Goal: Transaction & Acquisition: Purchase product/service

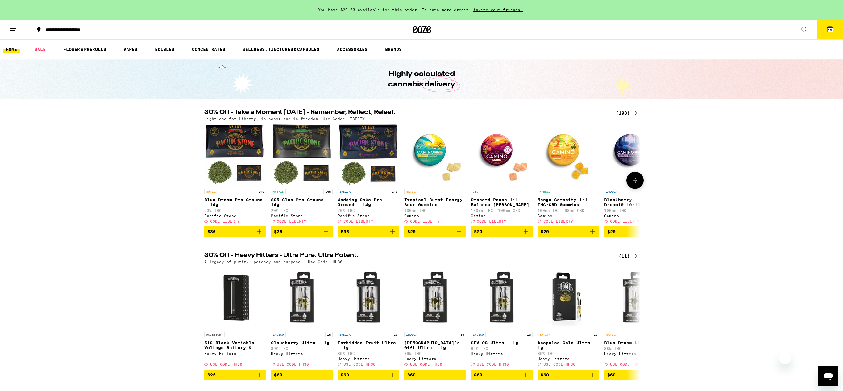
click at [246, 141] on img "Open page for Blue Dream Pre-Ground - 14g from Pacific Stone" at bounding box center [235, 155] width 62 height 62
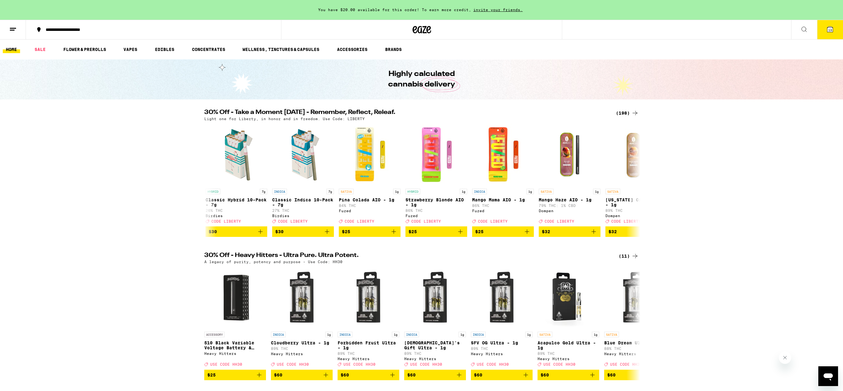
click at [827, 28] on icon at bounding box center [830, 29] width 7 height 7
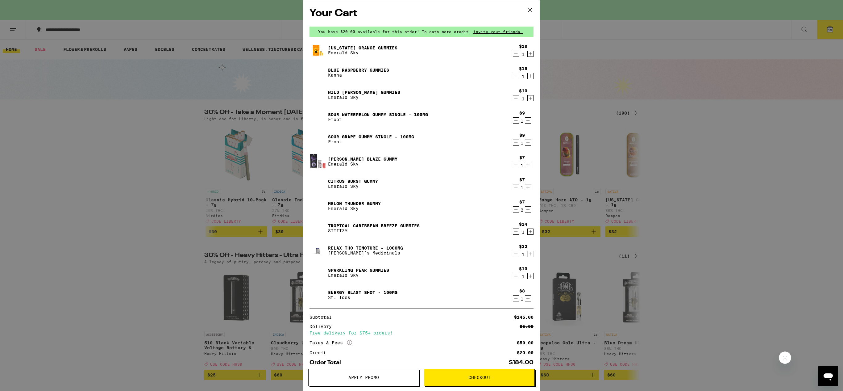
scroll to position [33, 0]
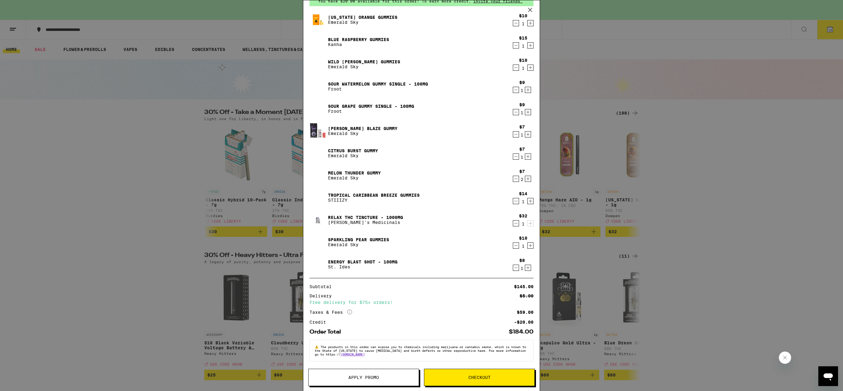
click at [365, 384] on button "Apply Promo" at bounding box center [363, 377] width 111 height 17
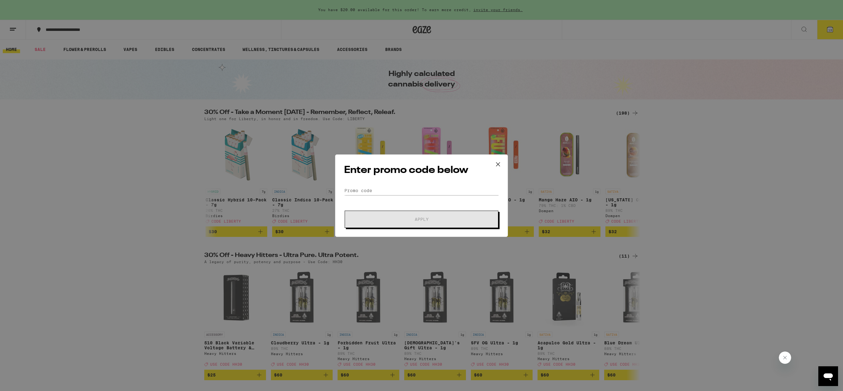
click at [384, 181] on div "Enter promo code below Promo Code Apply" at bounding box center [421, 195] width 173 height 82
click at [419, 192] on input "Promo Code" at bounding box center [421, 190] width 155 height 9
type input "liberty"
click at [465, 220] on span "Apply" at bounding box center [421, 219] width 111 height 4
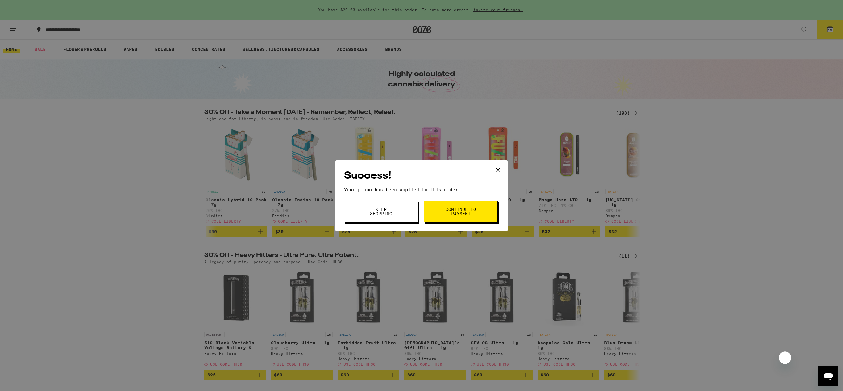
click at [465, 220] on button "Continue to payment" at bounding box center [461, 212] width 74 height 22
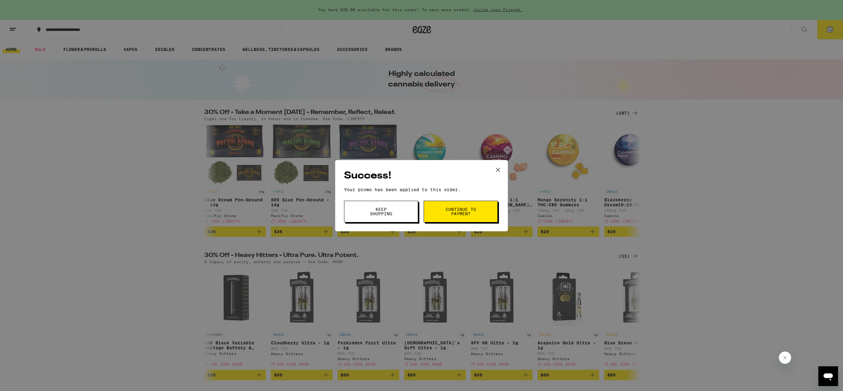
click at [379, 210] on span "Keep Shopping" at bounding box center [381, 211] width 31 height 9
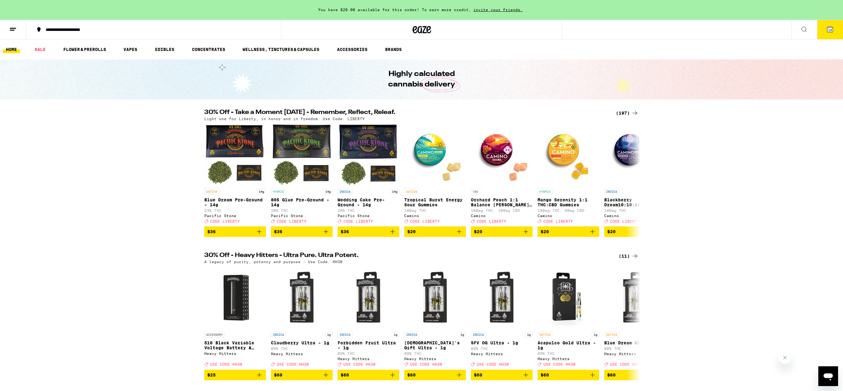
click at [828, 26] on icon at bounding box center [830, 29] width 7 height 7
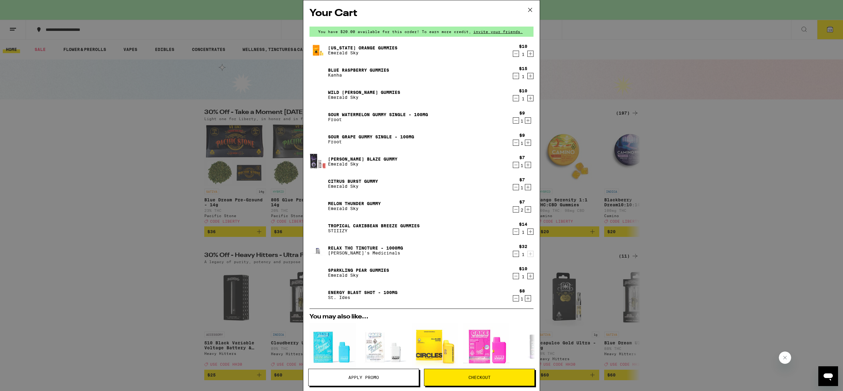
click at [516, 234] on icon "Decrement" at bounding box center [516, 231] width 6 height 7
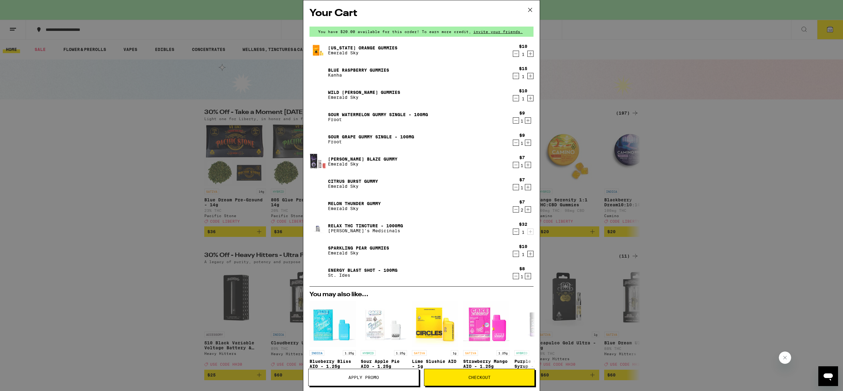
click at [516, 234] on icon "Decrement" at bounding box center [516, 231] width 6 height 7
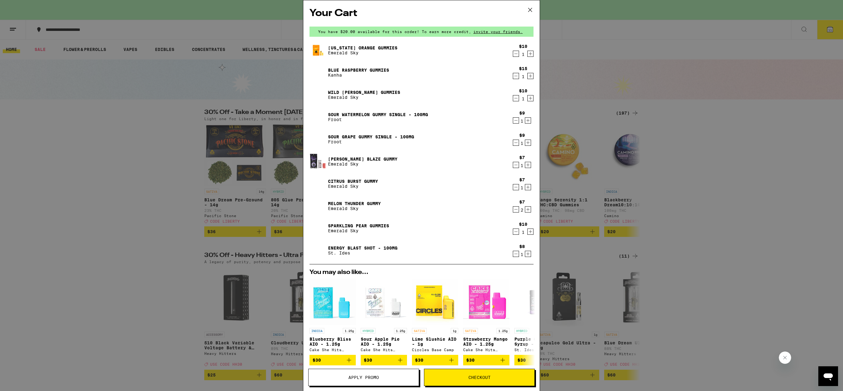
click at [516, 234] on icon "Decrement" at bounding box center [516, 231] width 6 height 7
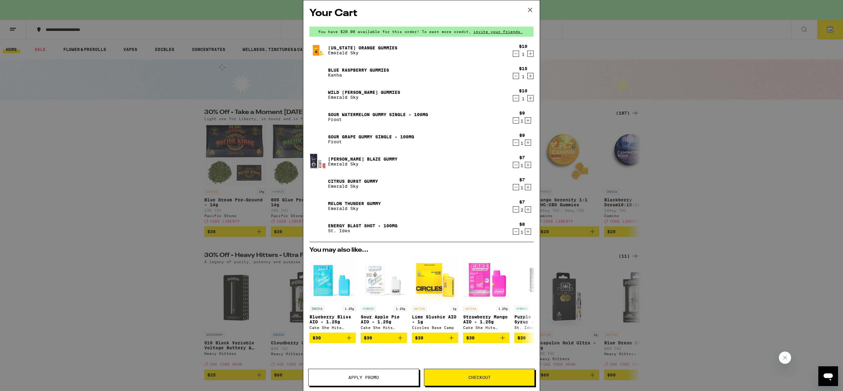
click at [516, 234] on icon "Decrement" at bounding box center [516, 231] width 6 height 7
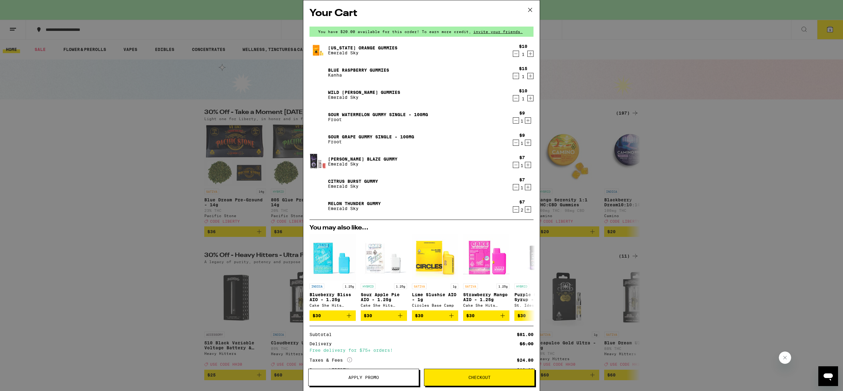
click at [533, 8] on icon at bounding box center [530, 9] width 9 height 9
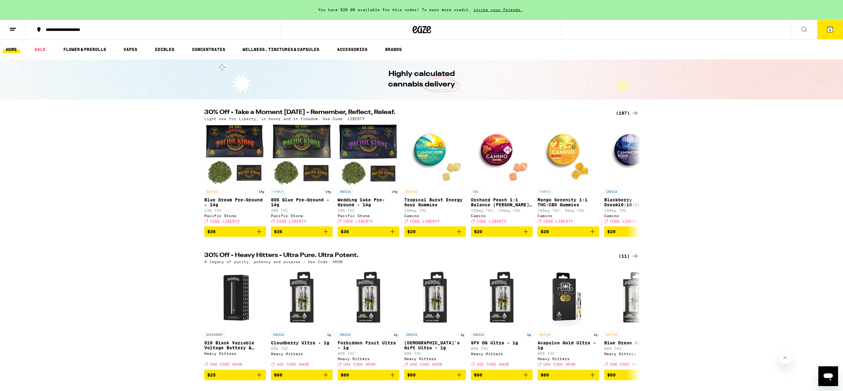
click at [635, 115] on icon at bounding box center [635, 112] width 7 height 7
click at [70, 48] on link "FLOWER & PREROLLS" at bounding box center [84, 49] width 49 height 7
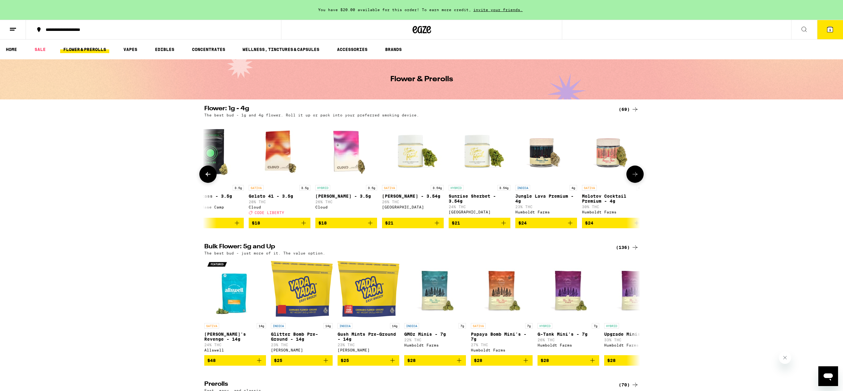
scroll to position [0, 558]
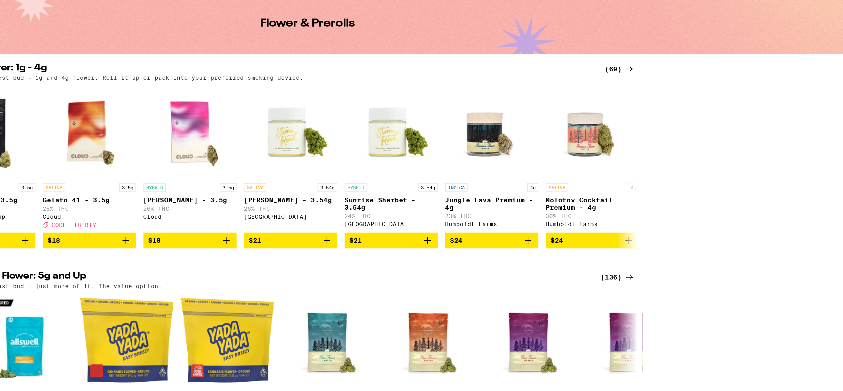
click at [636, 110] on icon at bounding box center [635, 109] width 5 height 4
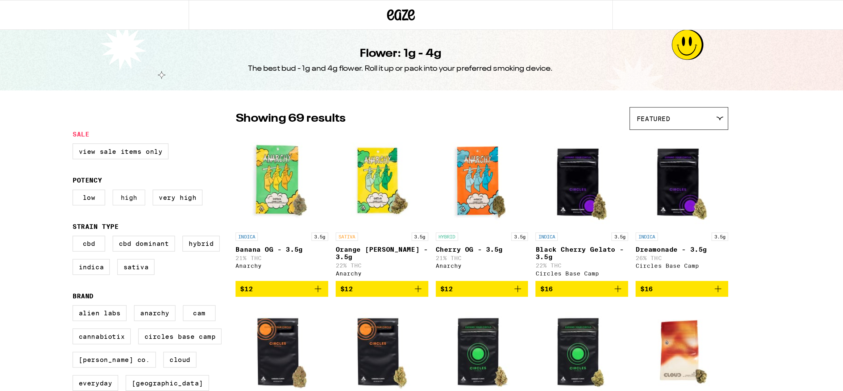
click at [241, 156] on label "High" at bounding box center [242, 150] width 22 height 10
click at [206, 147] on input "High" at bounding box center [206, 146] width 0 height 0
checkbox input "true"
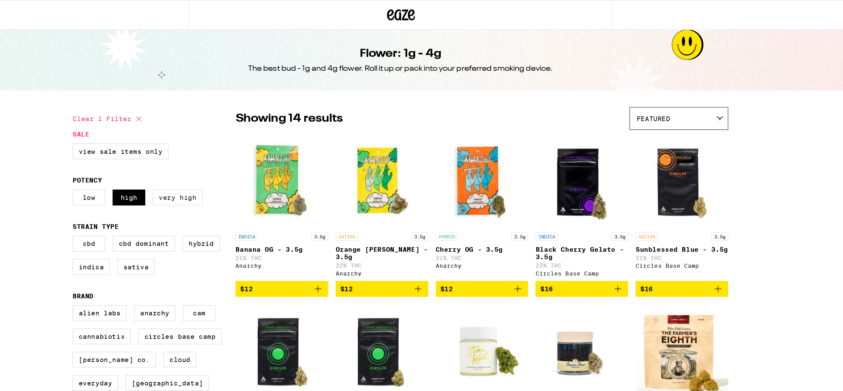
click at [261, 156] on label "Very High" at bounding box center [273, 150] width 33 height 10
click at [206, 147] on input "Very High" at bounding box center [206, 146] width 0 height 0
checkbox input "true"
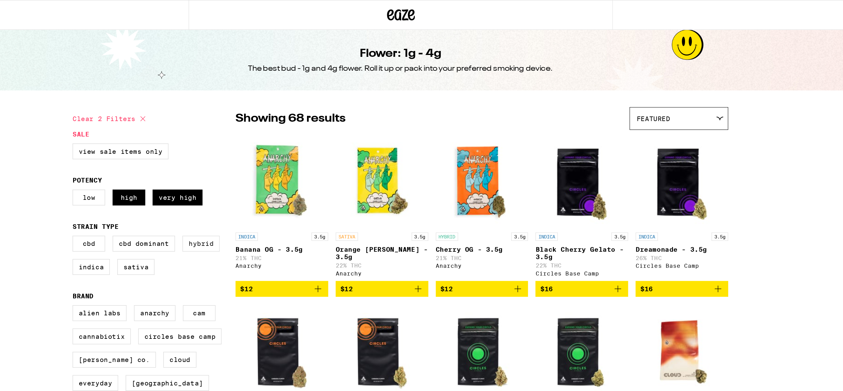
click at [292, 186] on label "Hybrid" at bounding box center [289, 181] width 25 height 10
click at [206, 177] on input "Hybrid" at bounding box center [206, 177] width 0 height 0
checkbox input "true"
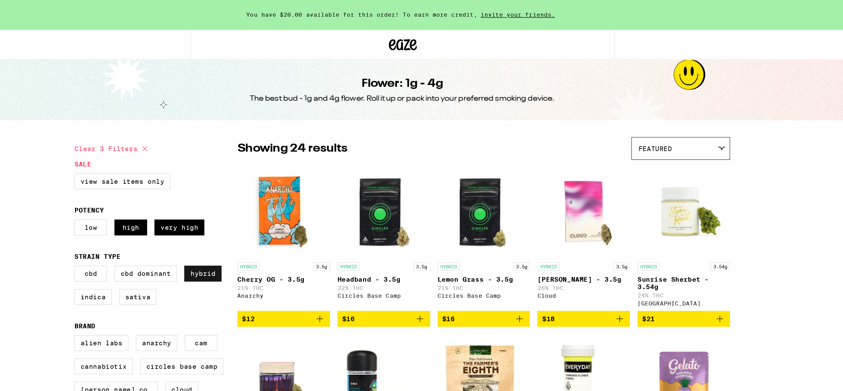
click at [291, 166] on form "Sale View Sale Items Only Potency Low High Very High Strain Type CBD CBD Domina…" at bounding box center [258, 241] width 108 height 270
click at [249, 123] on label "View Sale Items Only" at bounding box center [236, 120] width 64 height 10
click at [206, 116] on input "View Sale Items Only" at bounding box center [206, 116] width 0 height 0
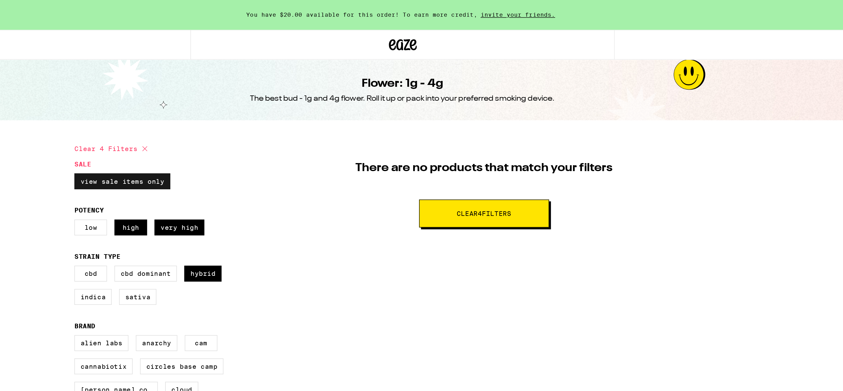
click at [249, 123] on label "View Sale Items Only" at bounding box center [236, 120] width 64 height 10
click at [206, 116] on input "View Sale Items Only" at bounding box center [206, 116] width 0 height 0
checkbox input "false"
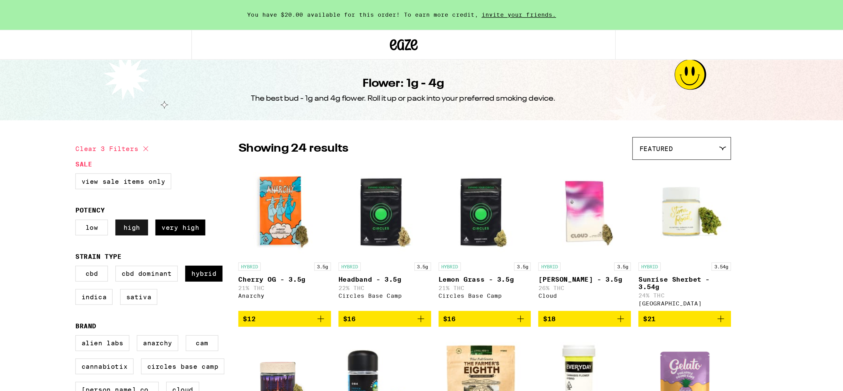
click at [243, 156] on label "High" at bounding box center [242, 150] width 22 height 10
click at [206, 147] on input "High" at bounding box center [206, 146] width 0 height 0
checkbox input "false"
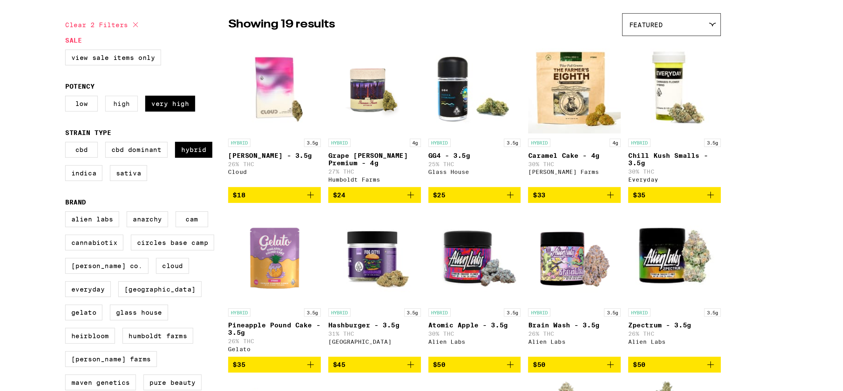
click at [204, 376] on input "submit" at bounding box center [204, 376] width 1 height 1
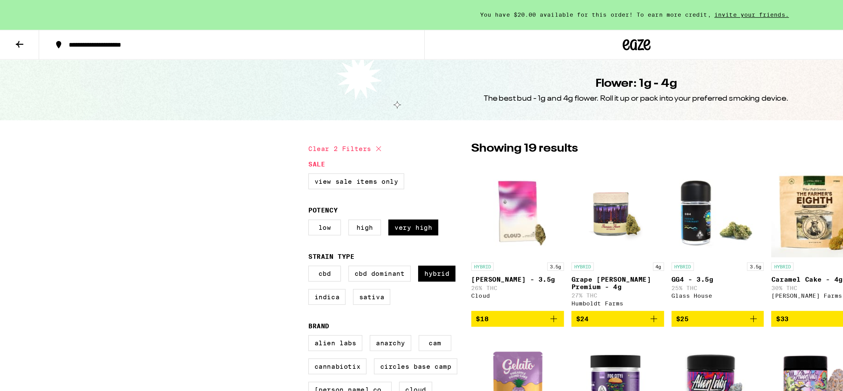
click at [252, 101] on icon at bounding box center [250, 98] width 7 height 7
checkbox input "false"
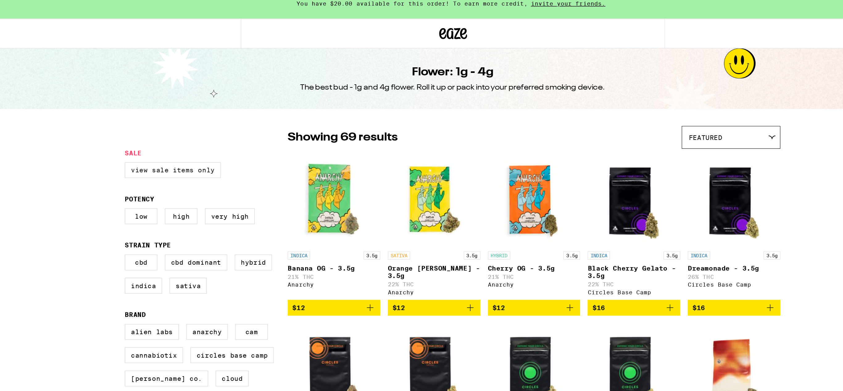
click at [236, 120] on label "View Sale Items Only" at bounding box center [236, 120] width 64 height 10
click at [206, 116] on input "View Sale Items Only" at bounding box center [206, 116] width 0 height 0
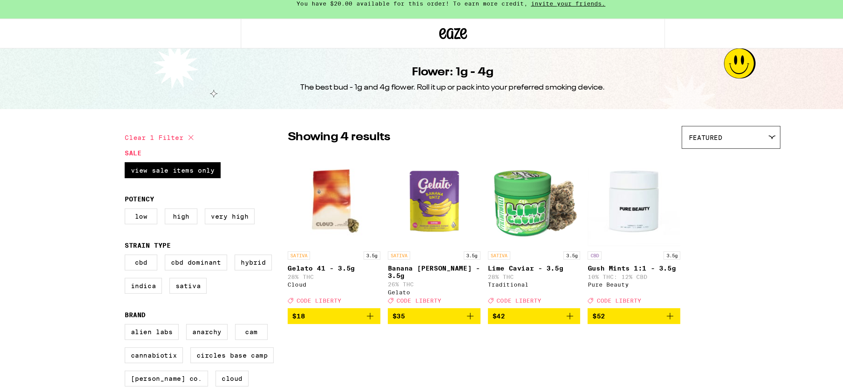
checkbox input "false"
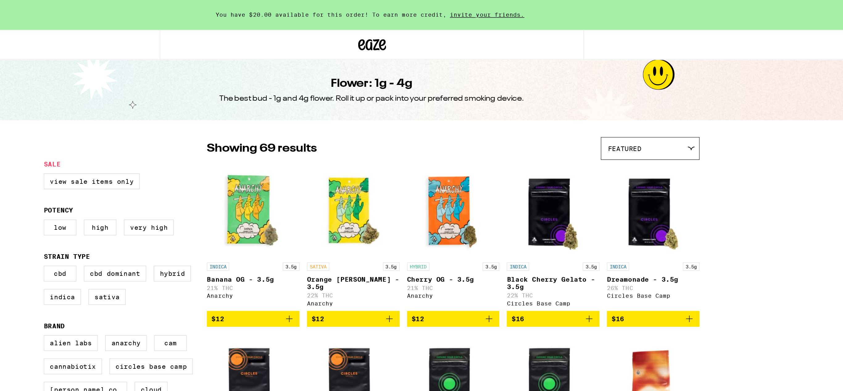
checkbox input "true"
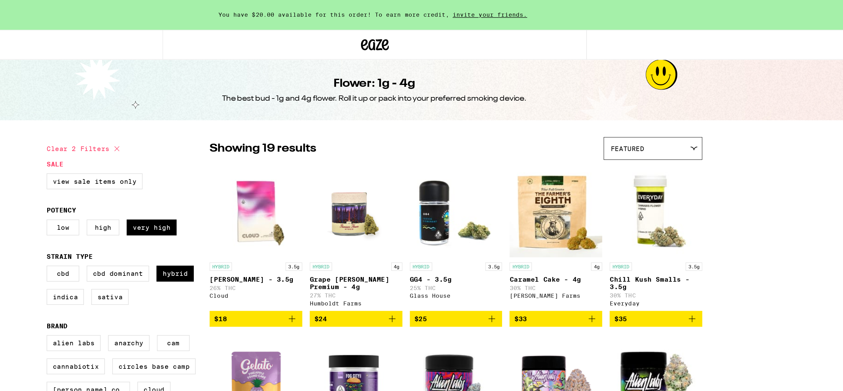
click at [424, 29] on icon at bounding box center [421, 29] width 9 height 7
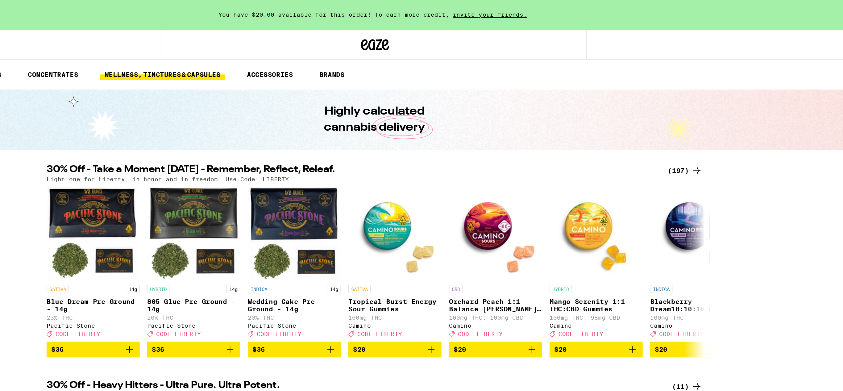
click at [304, 48] on link "WELLNESS, TINCTURES & CAPSULES" at bounding box center [281, 49] width 83 height 7
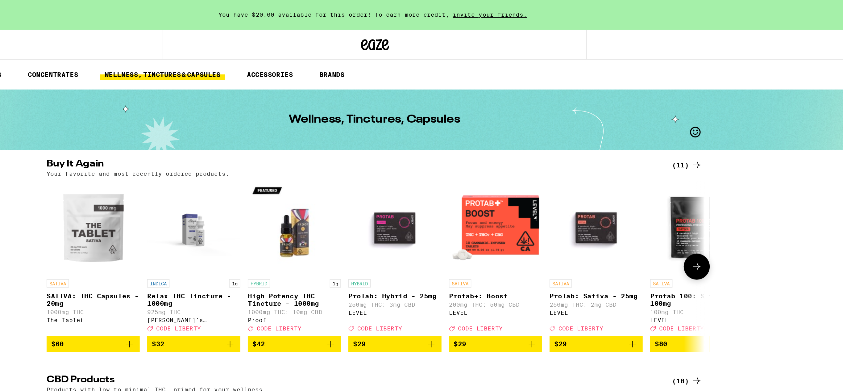
click at [389, 232] on icon "Add to bag" at bounding box center [392, 227] width 7 height 7
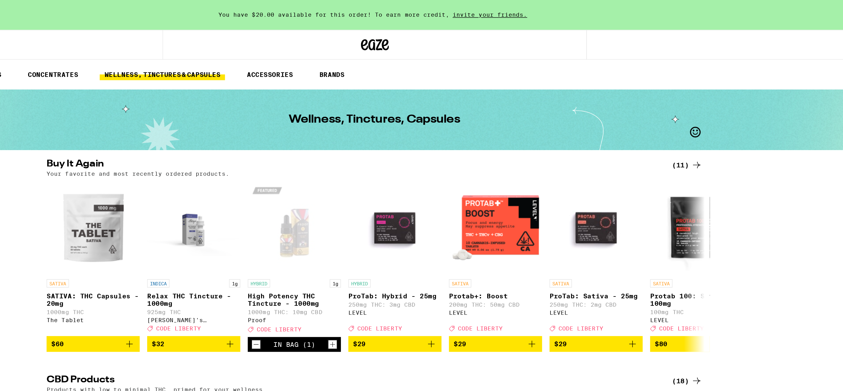
click at [622, 111] on div "(11)" at bounding box center [629, 109] width 20 height 7
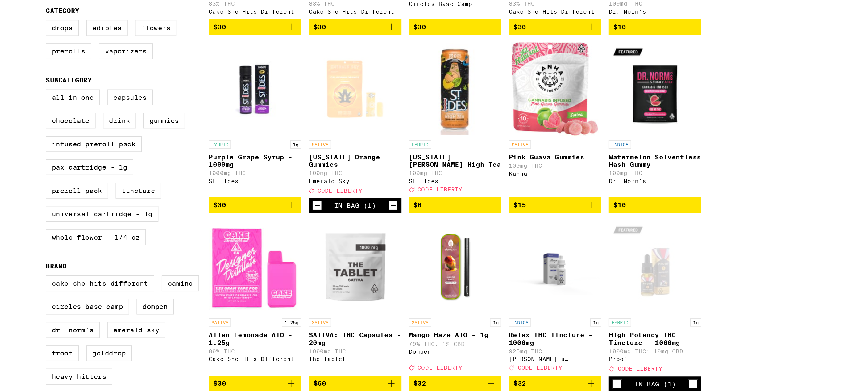
scroll to position [62, 0]
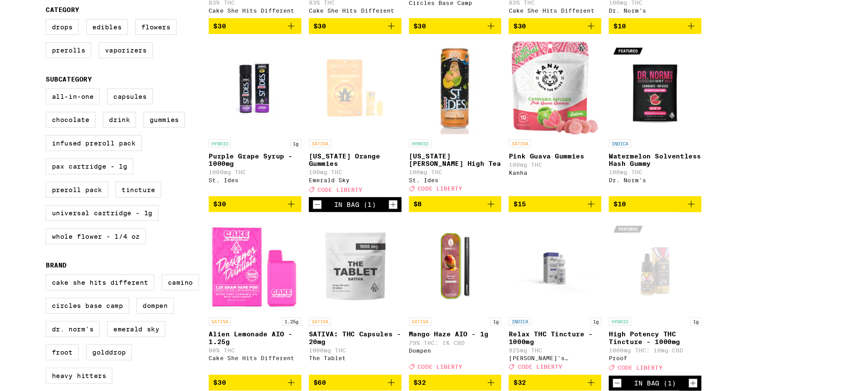
click at [383, 271] on icon "Decrement" at bounding box center [385, 266] width 6 height 7
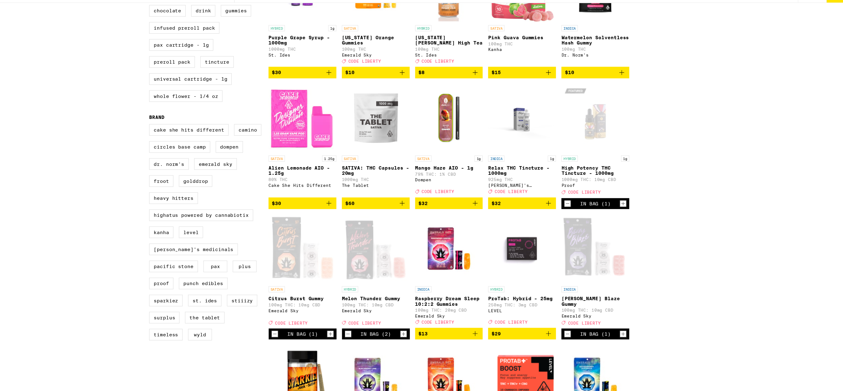
scroll to position [230, 0]
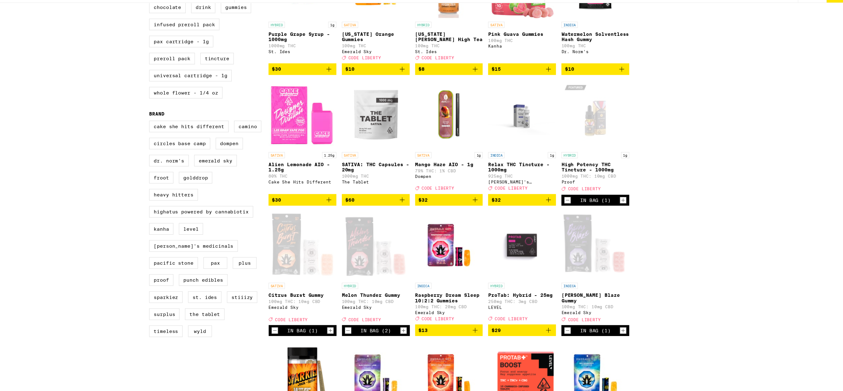
click at [384, 336] on icon "Decrement" at bounding box center [384, 336] width 3 height 0
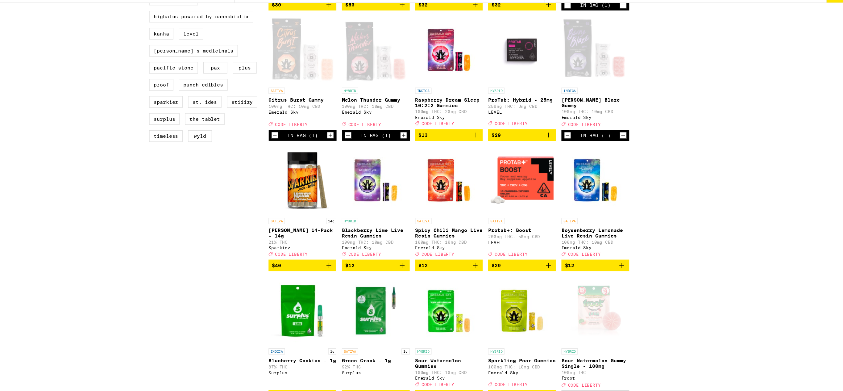
scroll to position [411, 0]
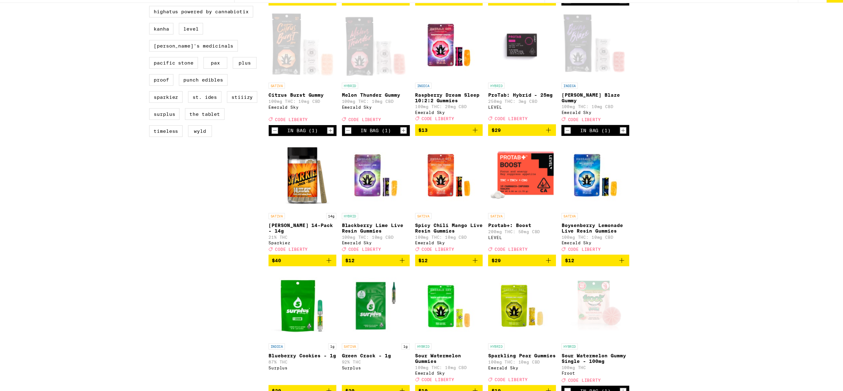
click at [500, 305] on div "INDICA 1.25g Blueberry Bliss AIO - 1.25g 83% THC Cake She Hits Different $30 HY…" at bounding box center [475, 393] width 327 height 1390
click at [500, 276] on icon "Add to bag" at bounding box center [499, 272] width 7 height 7
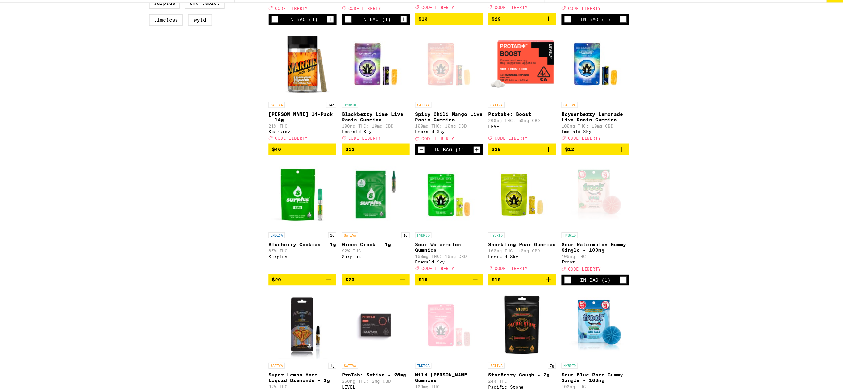
scroll to position [520, 0]
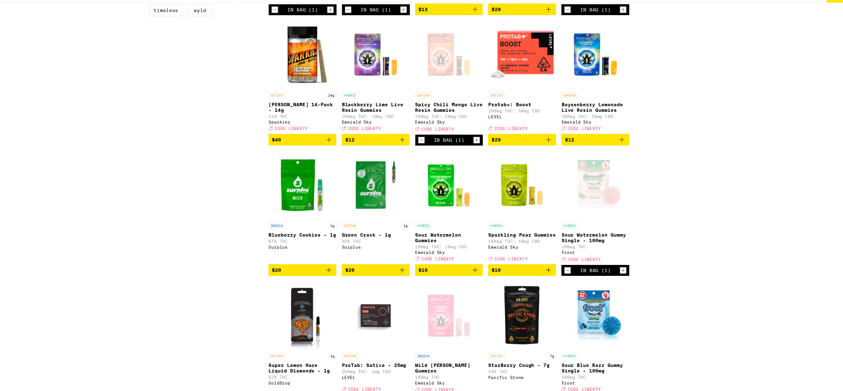
click at [584, 285] on icon "Decrement" at bounding box center [583, 281] width 6 height 7
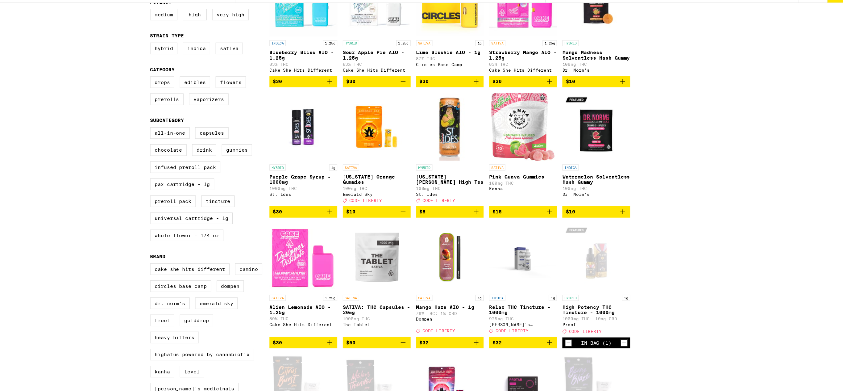
scroll to position [101, 0]
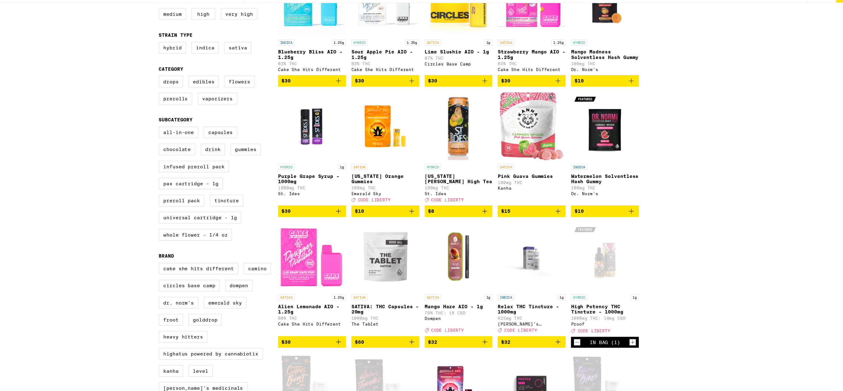
click at [567, 350] on icon "Add to bag" at bounding box center [565, 345] width 7 height 7
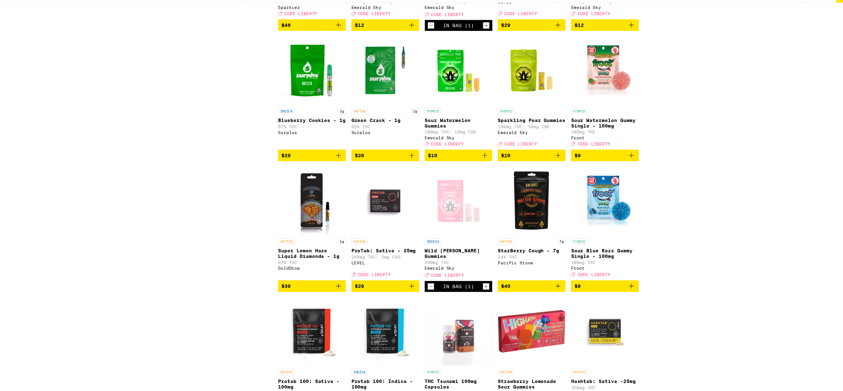
scroll to position [630, 0]
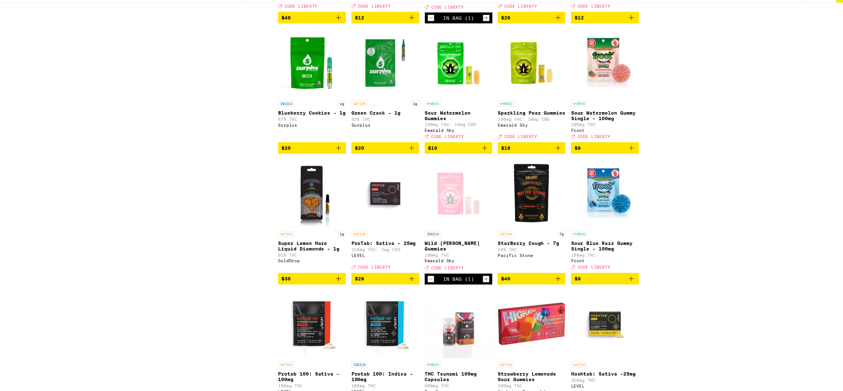
click at [450, 293] on icon "Decrement" at bounding box center [451, 289] width 6 height 7
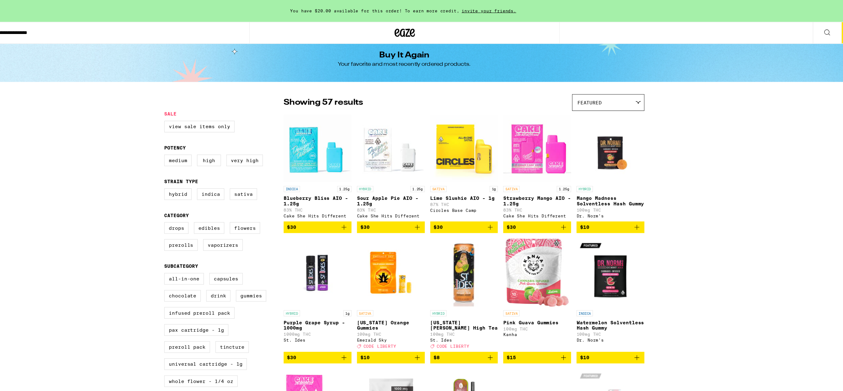
scroll to position [0, 0]
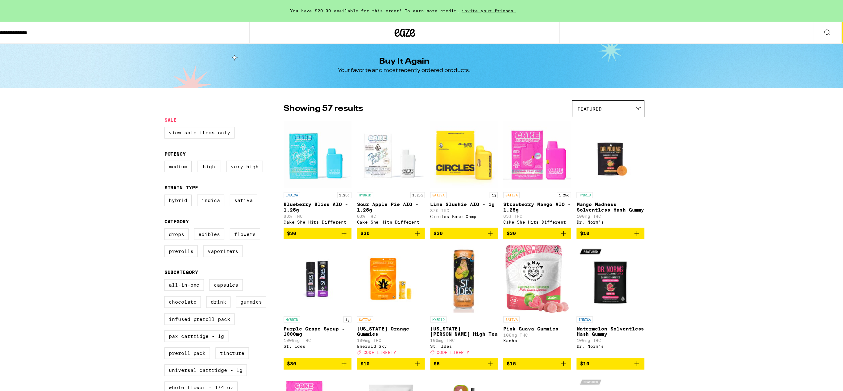
click at [432, 333] on icon "Add to bag" at bounding box center [433, 328] width 7 height 7
click at [566, 333] on icon "Add to bag" at bounding box center [565, 328] width 7 height 7
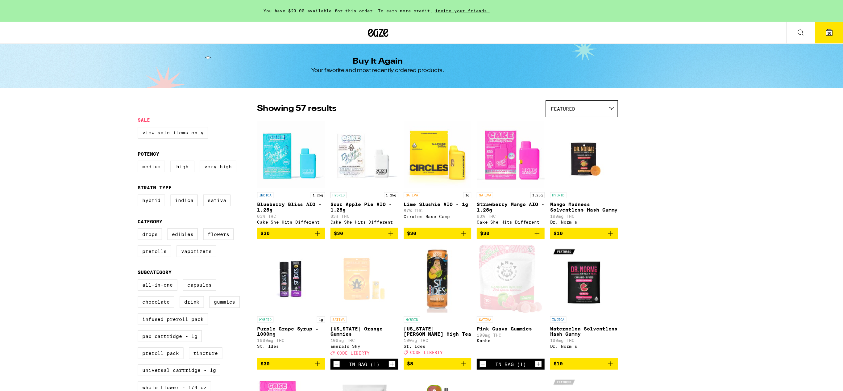
click at [831, 35] on button "10" at bounding box center [831, 29] width 26 height 19
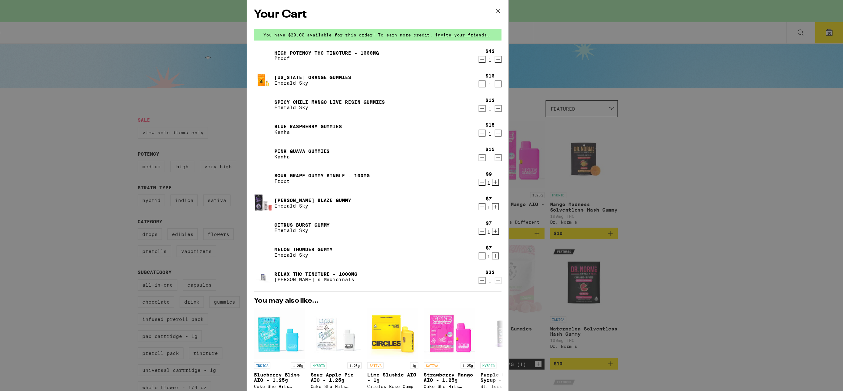
click at [516, 122] on icon "Decrement" at bounding box center [516, 120] width 6 height 7
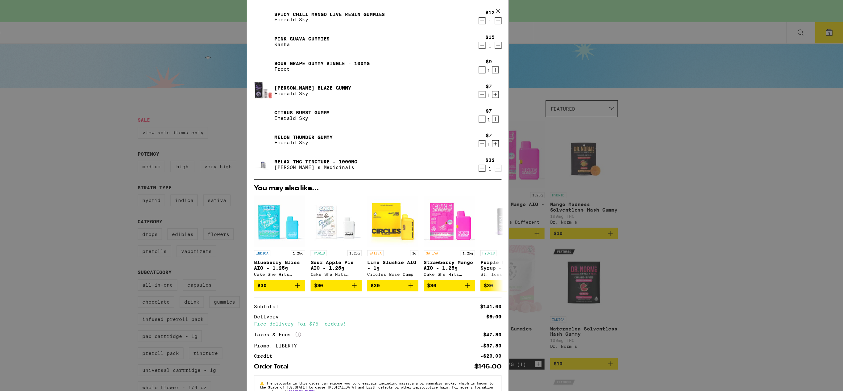
scroll to position [86, 0]
click at [484, 127] on div "Melon Thunder Gummy Emerald Sky" at bounding box center [410, 126] width 200 height 17
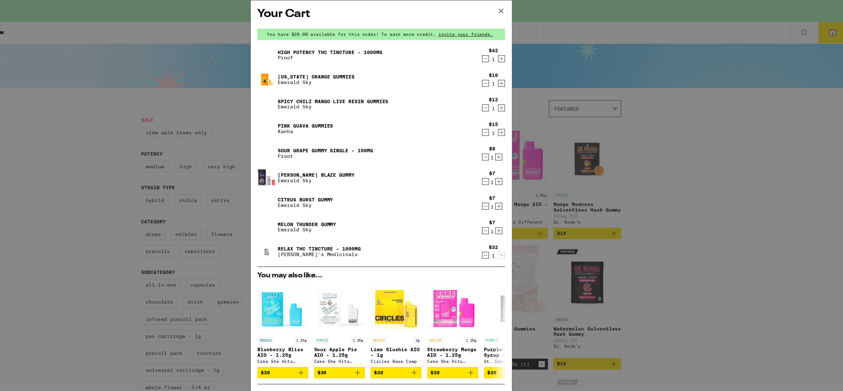
scroll to position [0, 0]
click at [530, 76] on icon "Increment" at bounding box center [530, 75] width 3 height 3
click at [516, 56] on icon "Decrement" at bounding box center [516, 53] width 6 height 7
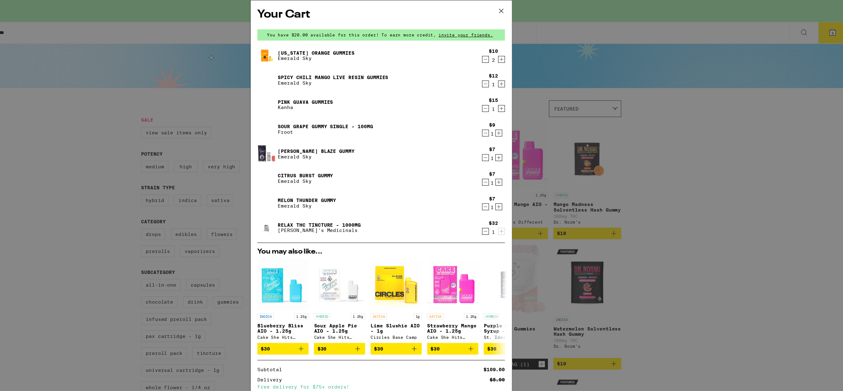
click at [485, 76] on div "Spicy Chili Mango Live Resin Gummies Emerald Sky" at bounding box center [410, 72] width 200 height 17
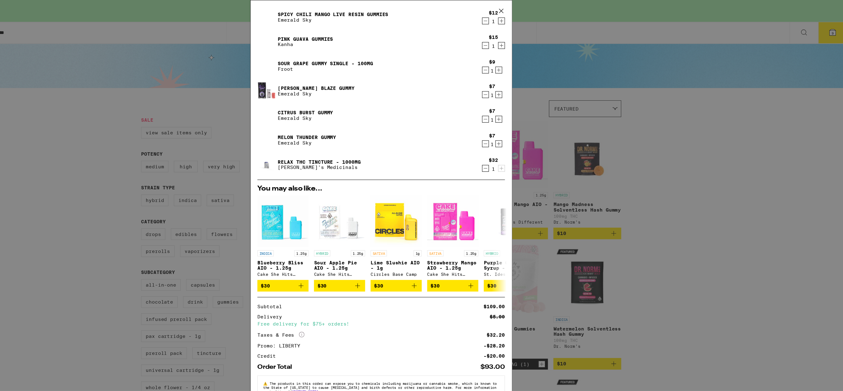
click at [746, 173] on div "Your Cart You have $20.00 available for this order! To earn more credit, invite…" at bounding box center [421, 195] width 843 height 391
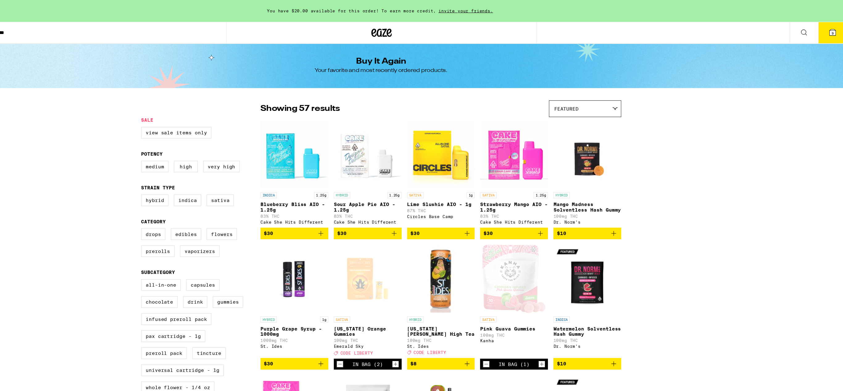
click at [635, 215] on icon "Add to bag" at bounding box center [632, 210] width 7 height 7
click at [832, 31] on span "10" at bounding box center [831, 30] width 4 height 4
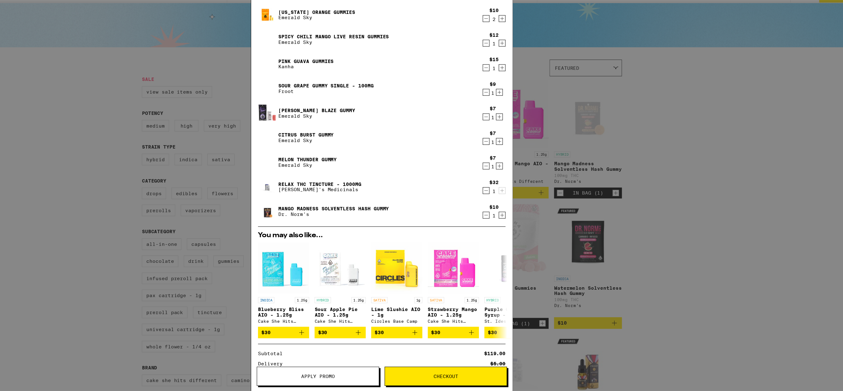
click at [517, 232] on icon "Decrement" at bounding box center [516, 231] width 6 height 7
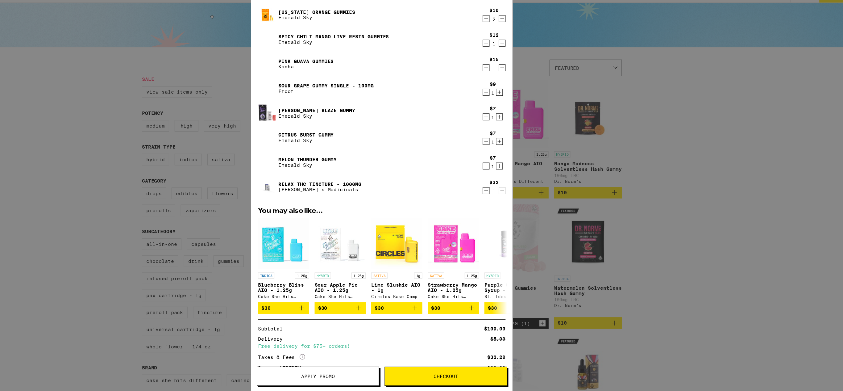
scroll to position [64, 0]
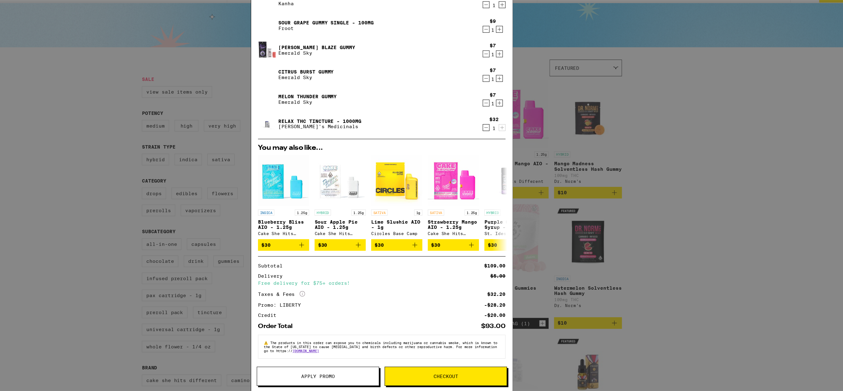
click at [689, 253] on div "Your Cart You have $20.00 available for this order! To earn more credit, invite…" at bounding box center [421, 195] width 843 height 391
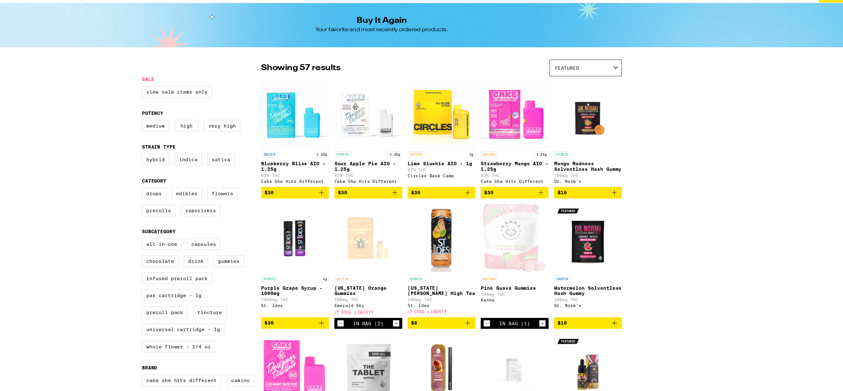
click at [631, 333] on icon "Add to bag" at bounding box center [632, 328] width 7 height 7
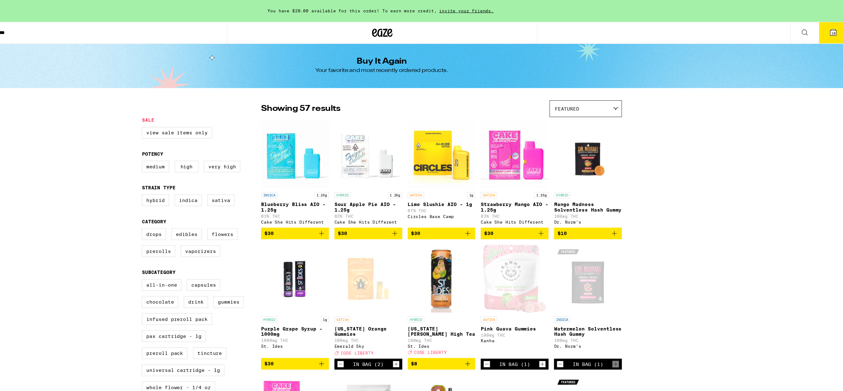
click at [827, 30] on icon at bounding box center [830, 29] width 7 height 7
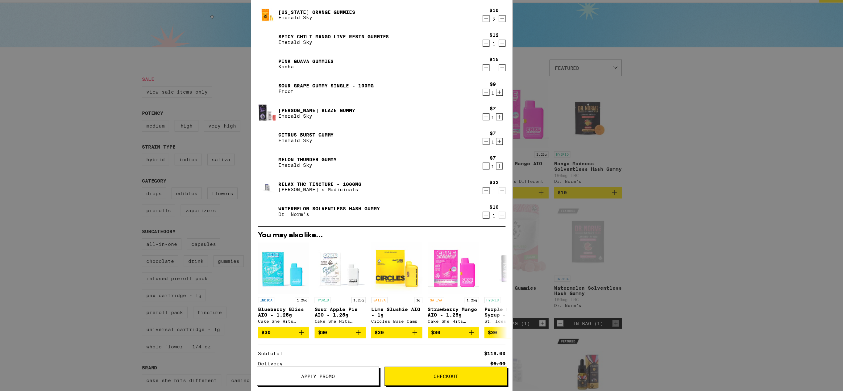
click at [393, 378] on span "Apply Promo" at bounding box center [364, 377] width 110 height 4
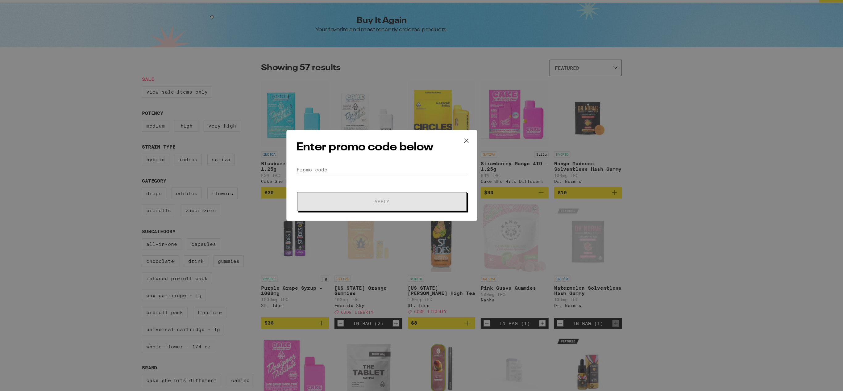
click at [412, 189] on input "Promo Code" at bounding box center [421, 190] width 155 height 9
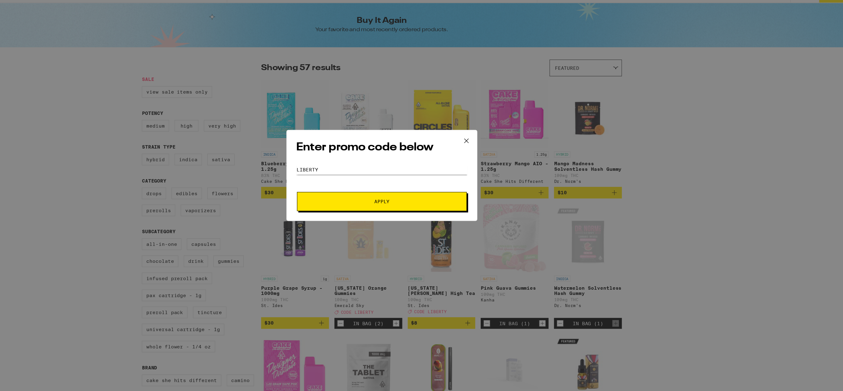
type input "liberty"
click at [436, 216] on button "Apply" at bounding box center [422, 219] width 154 height 17
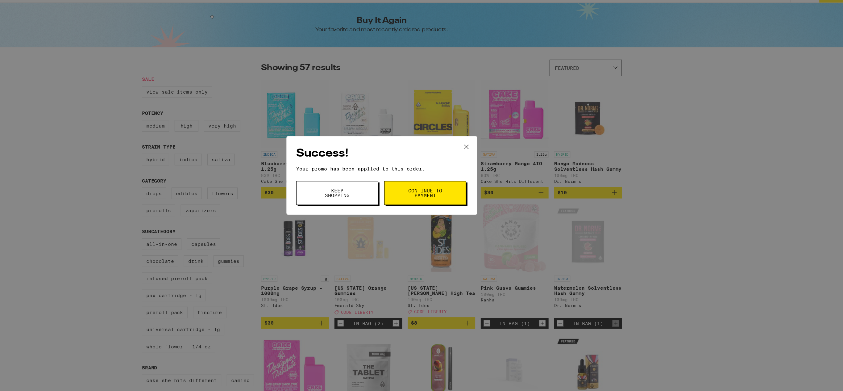
click at [494, 206] on button "Continue to payment" at bounding box center [461, 212] width 74 height 22
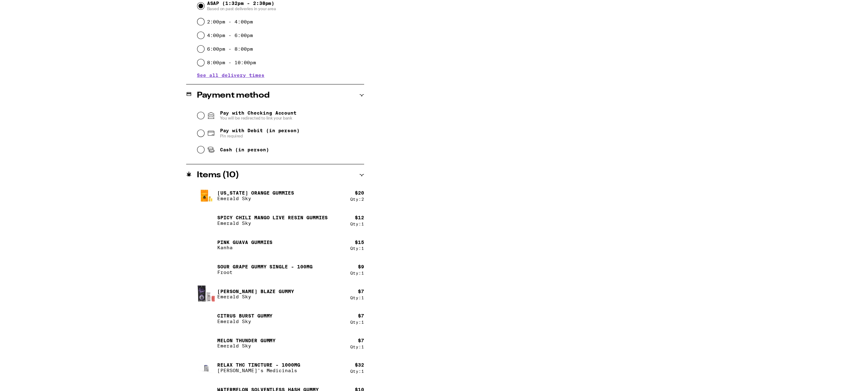
scroll to position [180, 0]
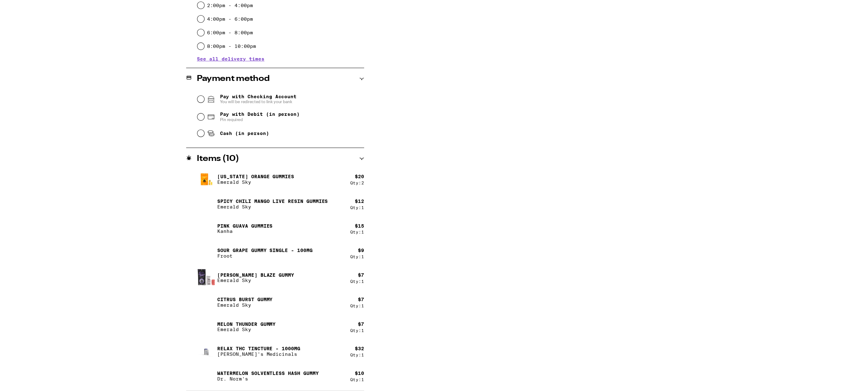
click at [418, 322] on div "**********" at bounding box center [421, 143] width 445 height 495
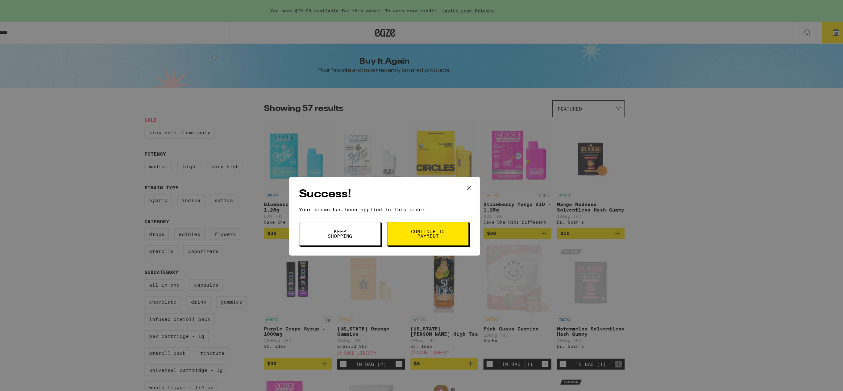
click at [370, 214] on span "Keep Shopping" at bounding box center [381, 211] width 31 height 9
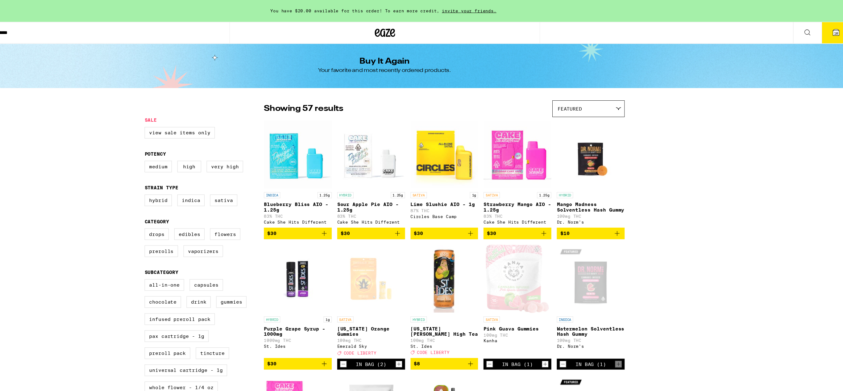
click at [827, 30] on icon at bounding box center [830, 29] width 7 height 7
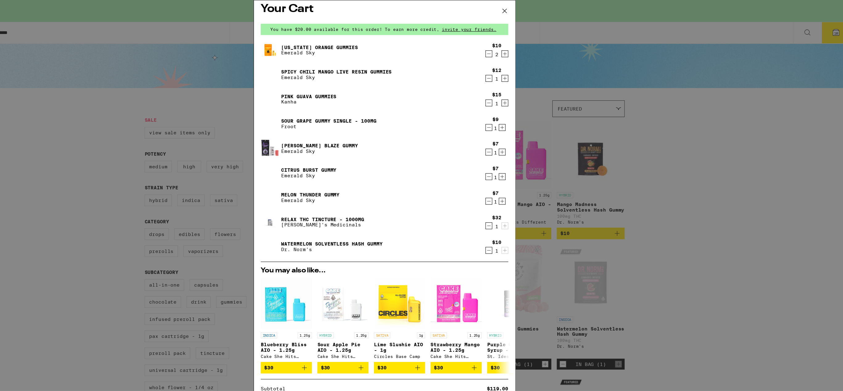
scroll to position [3, 0]
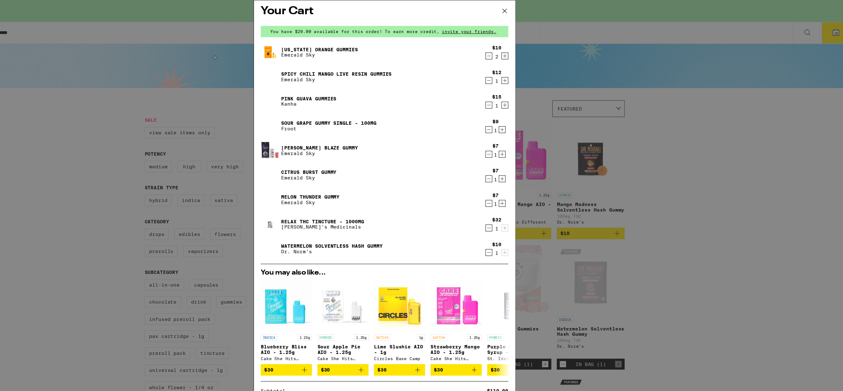
click at [515, 120] on icon "Decrement" at bounding box center [516, 117] width 6 height 7
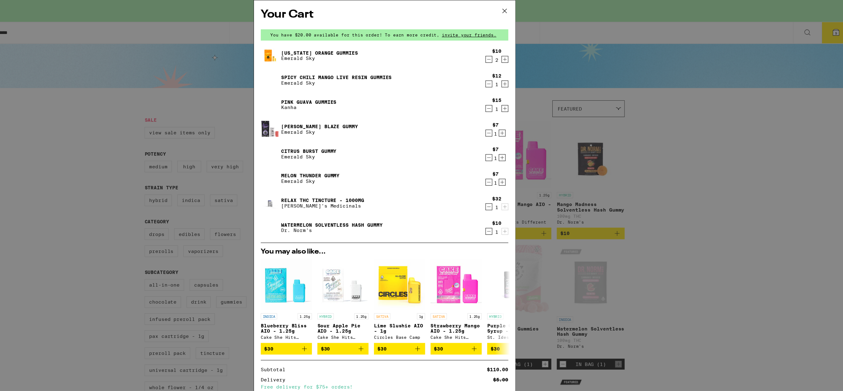
scroll to position [64, 0]
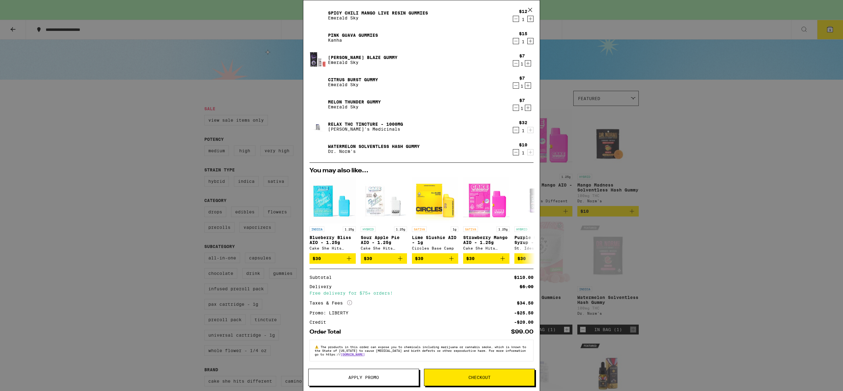
click at [492, 379] on span "Checkout" at bounding box center [480, 377] width 110 height 4
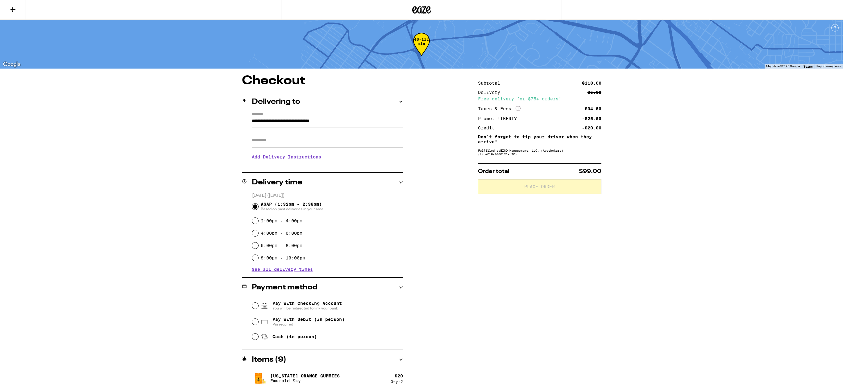
click at [334, 142] on input "Apt/Suite" at bounding box center [327, 140] width 151 height 15
type input "******"
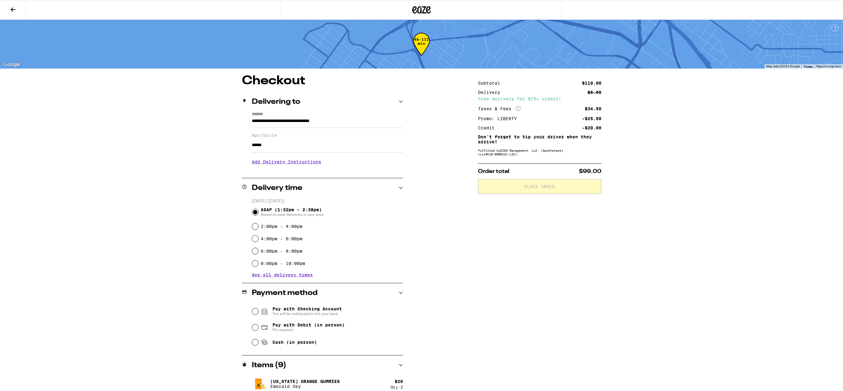
click at [308, 165] on h3 "Add Delivery Instructions" at bounding box center [327, 162] width 151 height 14
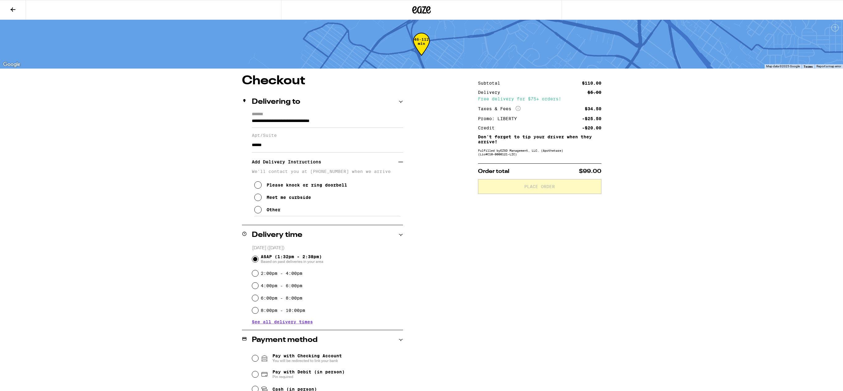
click at [275, 212] on div "Other" at bounding box center [274, 209] width 14 height 5
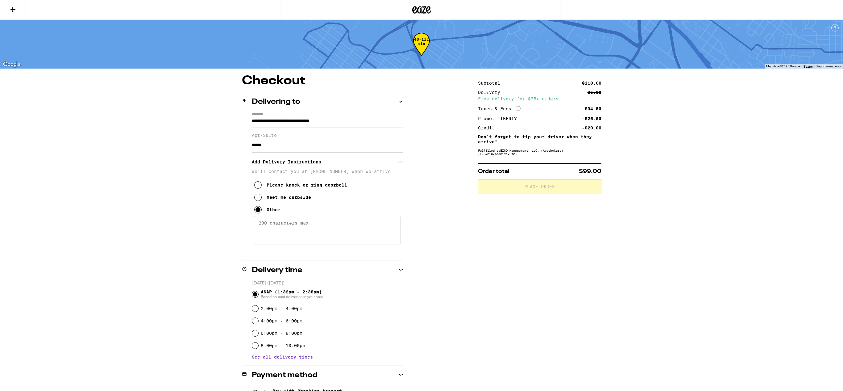
click at [276, 224] on textarea "Enter any other delivery instructions you want driver to know" at bounding box center [327, 230] width 147 height 29
type textarea "p"
type textarea "i"
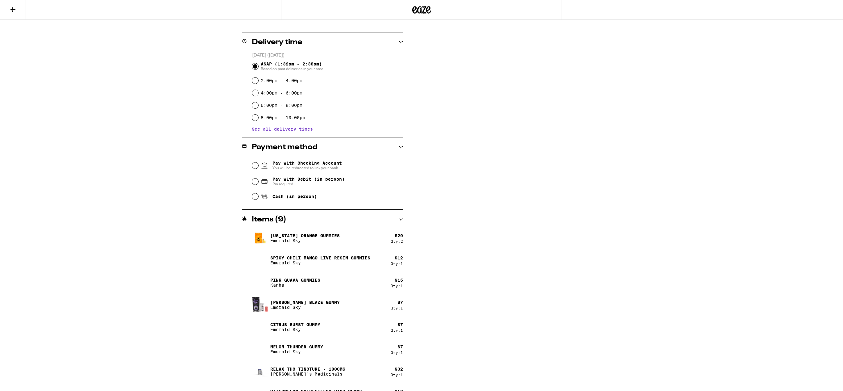
scroll to position [232, 0]
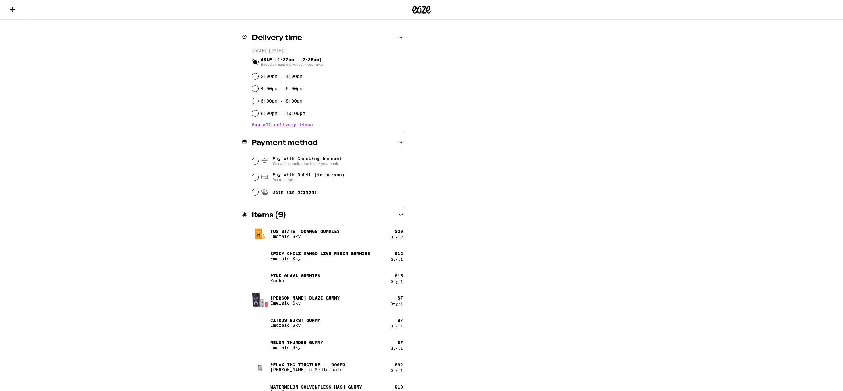
type textarea "I will meet you downstairs at the drive by my uni, F. Garage will be open."
click at [255, 180] on input "Pay with Debit (in person) Pin required" at bounding box center [255, 177] width 6 height 6
radio input "true"
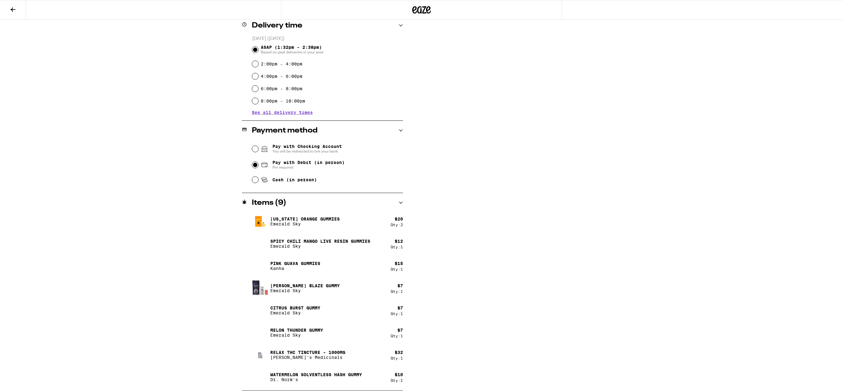
click at [529, 217] on div "Subtotal $110.00 Delivery $5.00 Free delivery for $75+ orders! Taxes & Fees Mor…" at bounding box center [539, 110] width 123 height 561
click at [338, 158] on div "Pay with Debit (in person) Pin required" at bounding box center [327, 165] width 151 height 16
click at [504, 114] on div "**********" at bounding box center [421, 110] width 445 height 561
drag, startPoint x: 647, startPoint y: 142, endPoint x: 642, endPoint y: 147, distance: 7.2
click at [642, 147] on div "**********" at bounding box center [421, 72] width 843 height 635
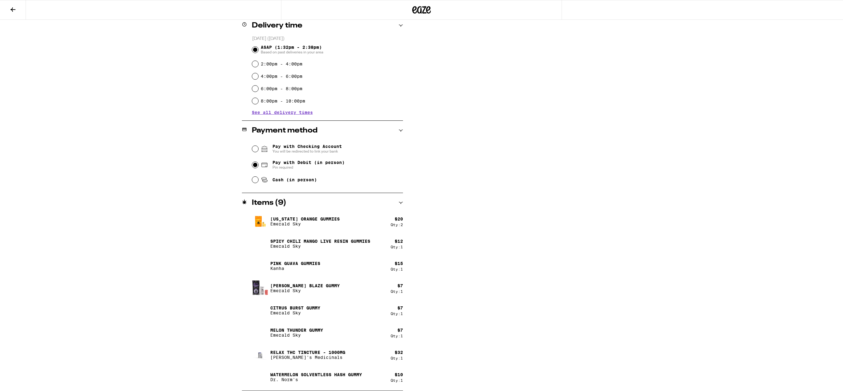
click at [173, 161] on div "**********" at bounding box center [421, 72] width 843 height 635
click at [401, 25] on icon at bounding box center [401, 26] width 4 height 2
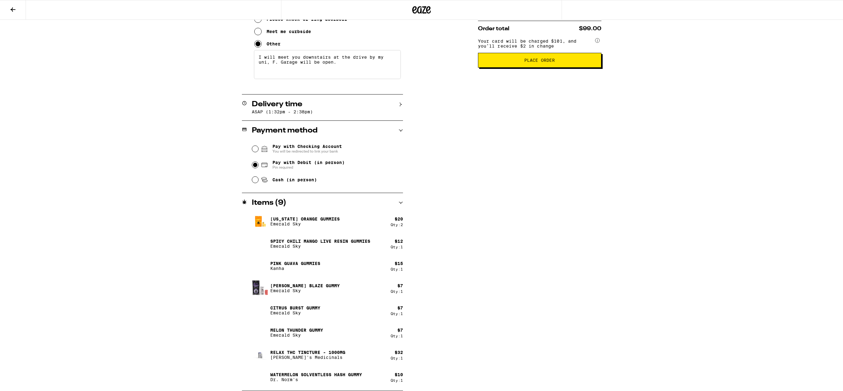
scroll to position [168, 0]
click at [549, 68] on button "Place Order" at bounding box center [539, 60] width 123 height 15
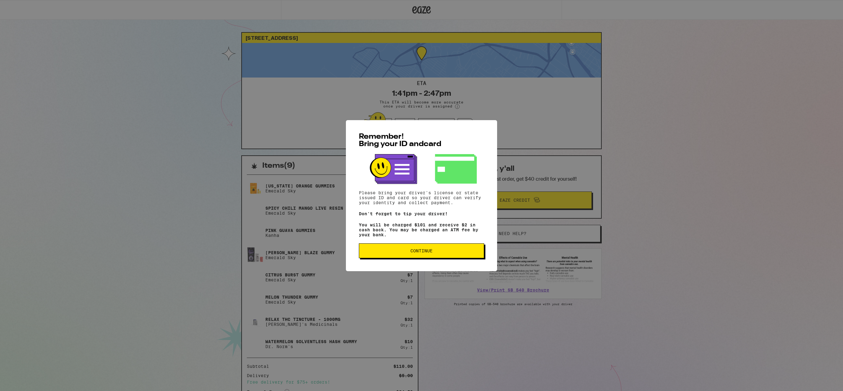
click at [423, 253] on span "Continue" at bounding box center [422, 251] width 22 height 4
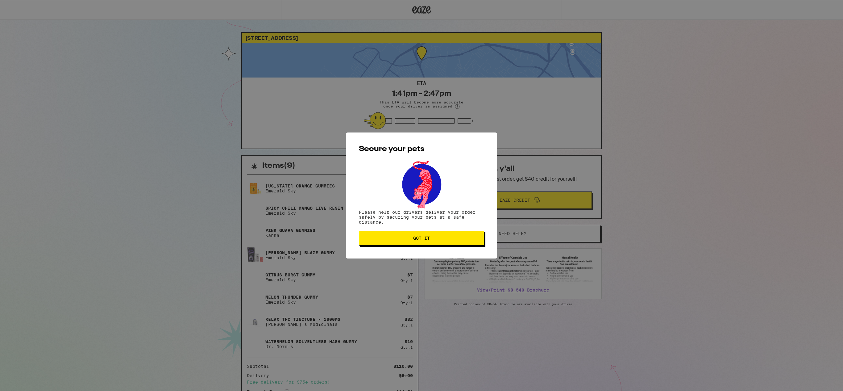
click at [428, 242] on button "Got it" at bounding box center [421, 238] width 125 height 15
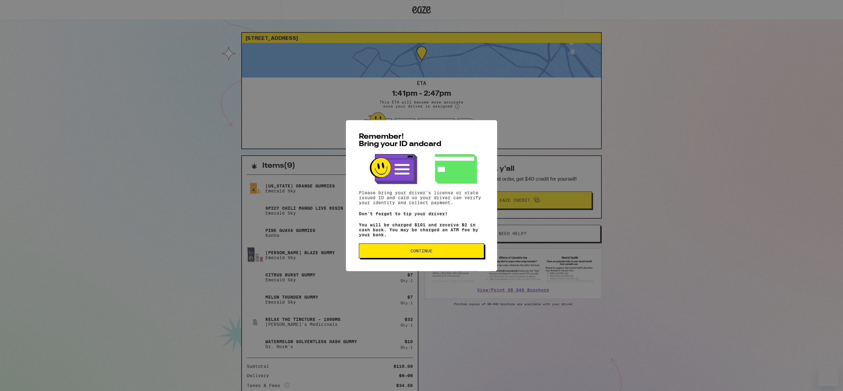
click at [451, 261] on div "Remember! Bring your ID and card Please bring your driver's license or state is…" at bounding box center [421, 195] width 151 height 151
click at [453, 255] on button "Continue" at bounding box center [421, 250] width 125 height 15
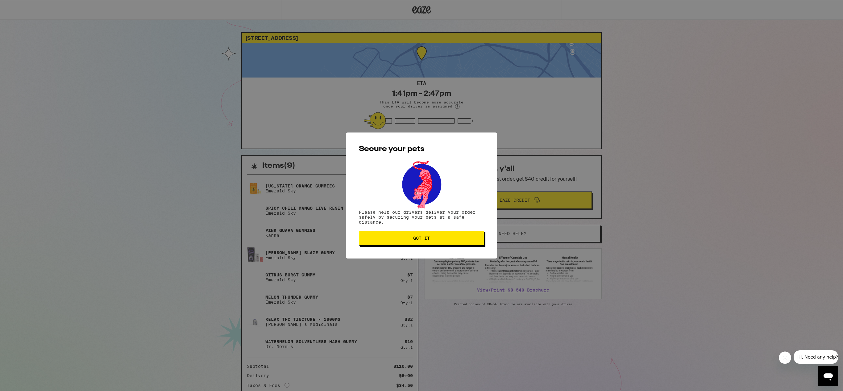
click at [447, 240] on span "Got it" at bounding box center [421, 238] width 115 height 4
